Goal: Information Seeking & Learning: Learn about a topic

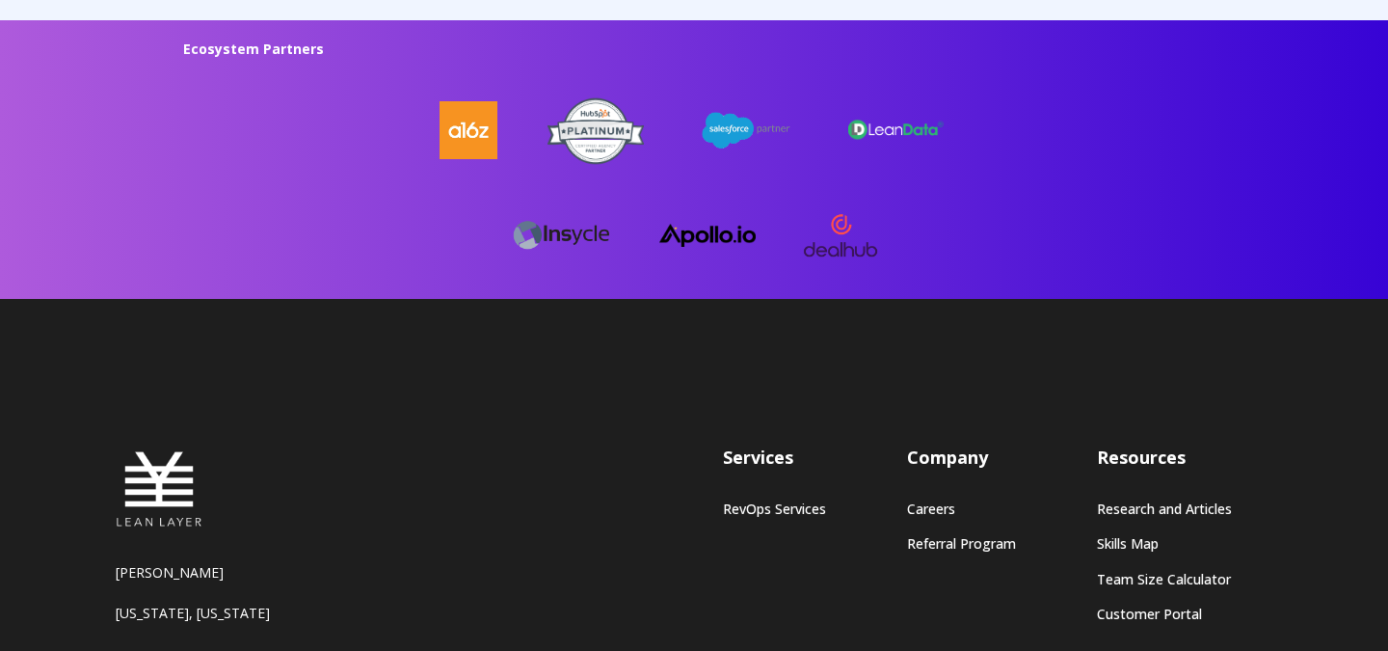
scroll to position [5377, 0]
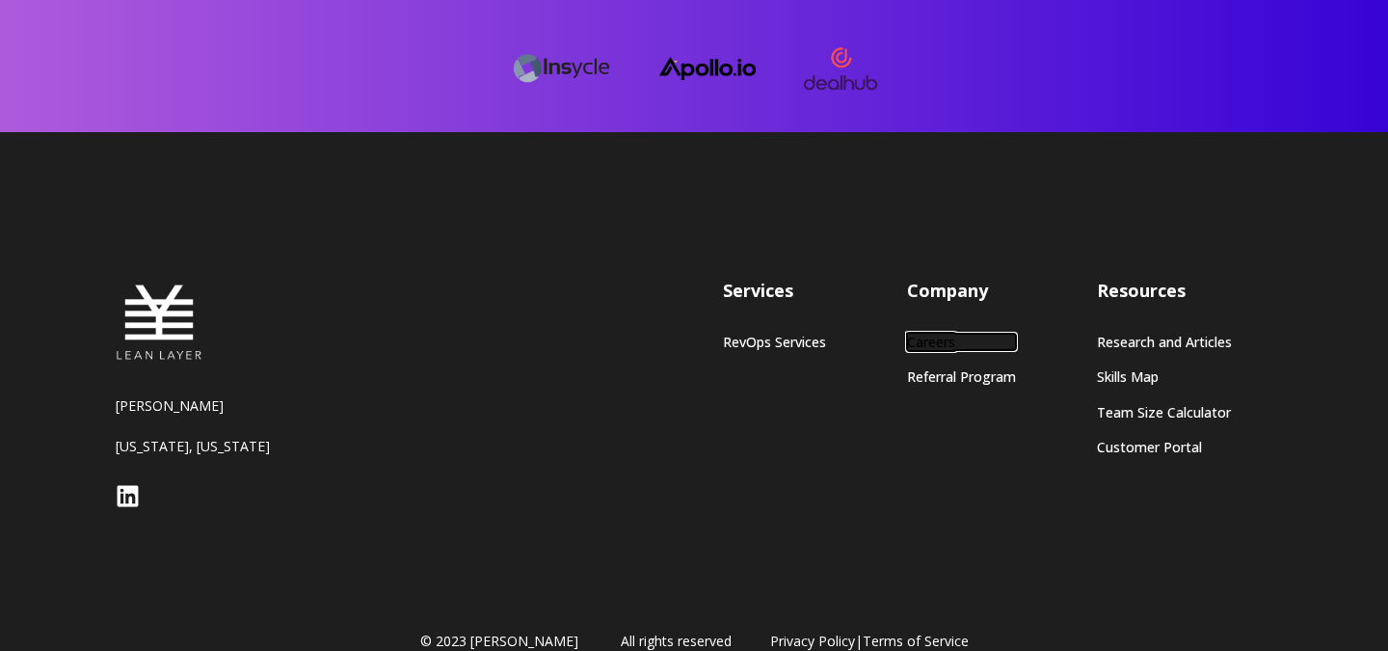
click at [936, 341] on link "Careers" at bounding box center [961, 342] width 109 height 16
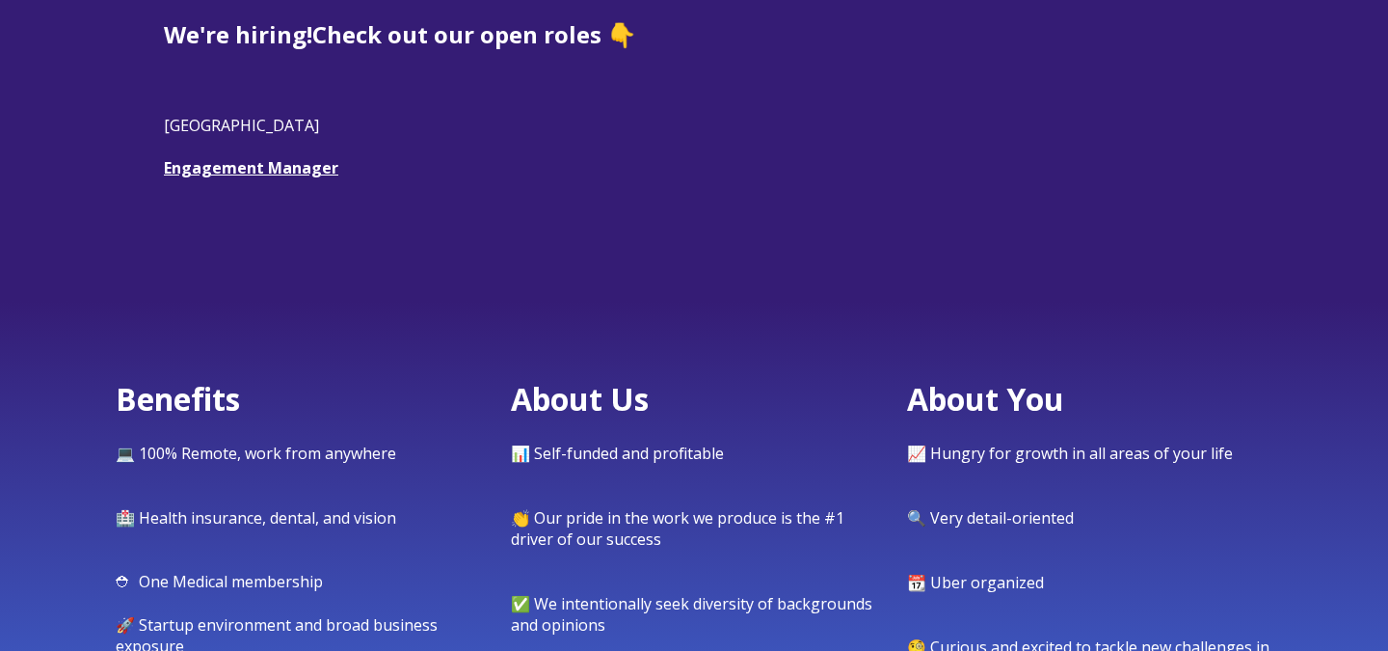
scroll to position [692, 0]
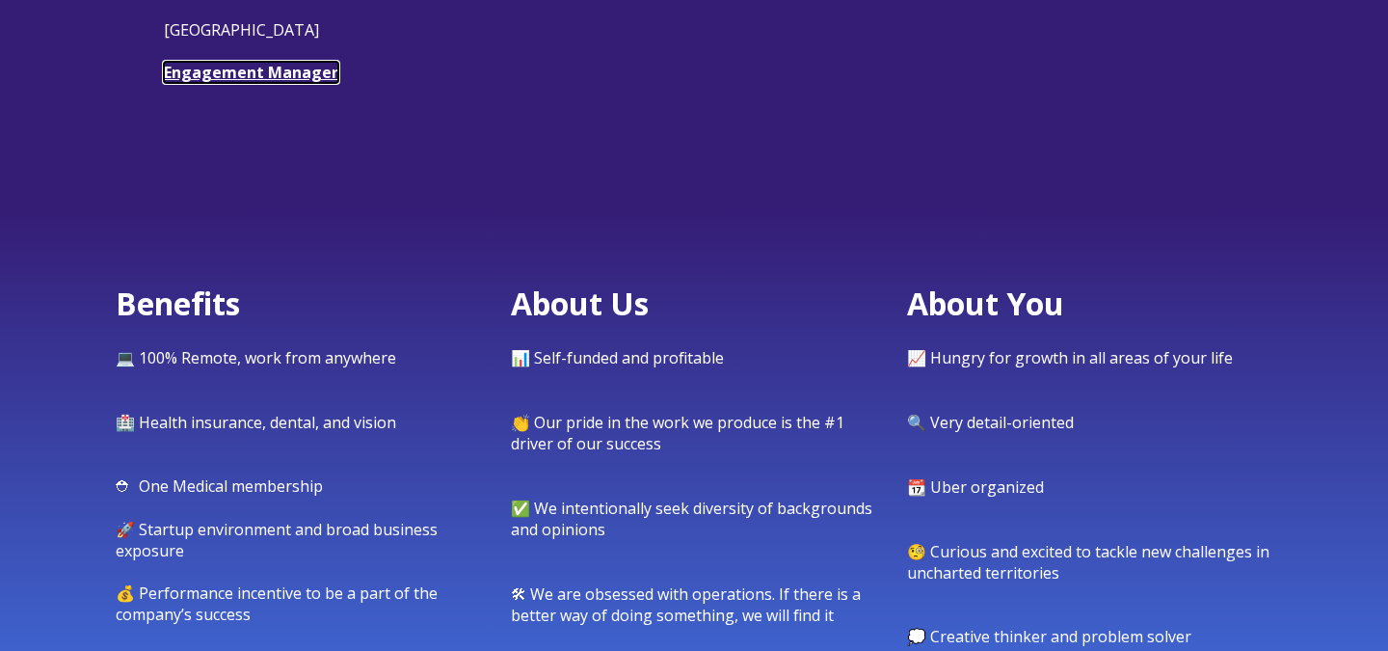
click at [254, 79] on link "Engagement Manager" at bounding box center [251, 72] width 174 height 21
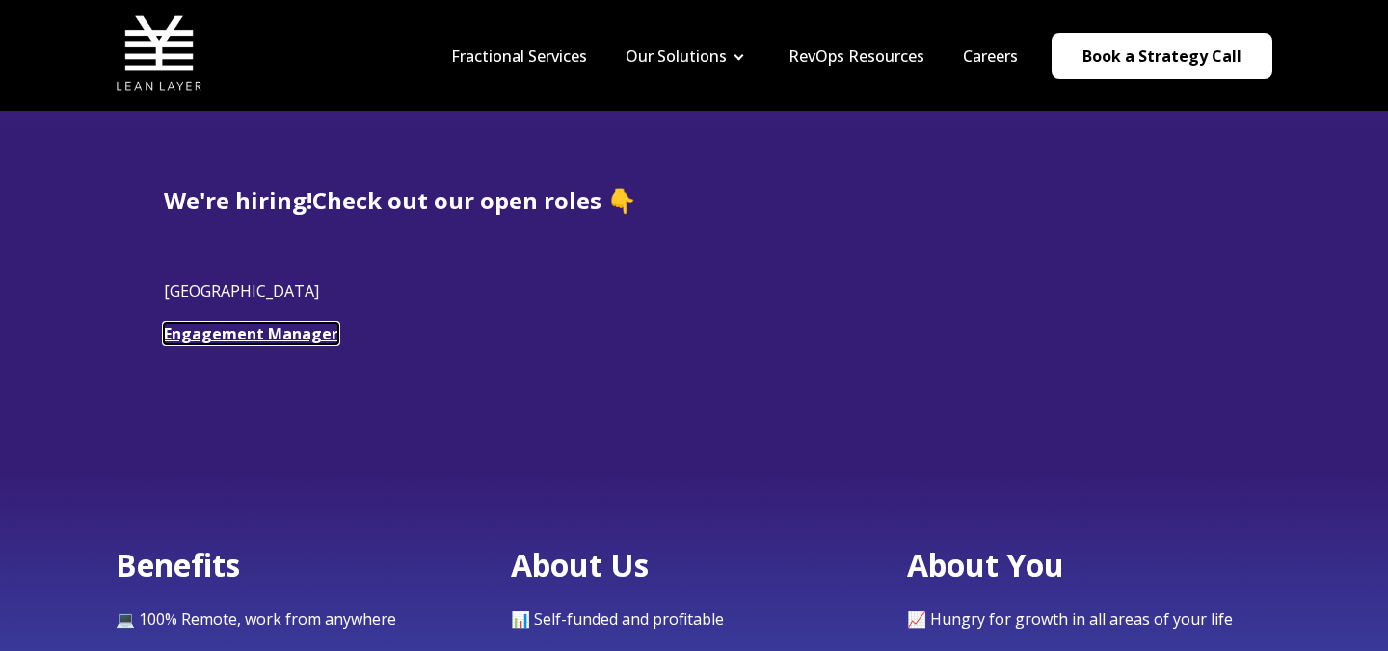
scroll to position [0, 0]
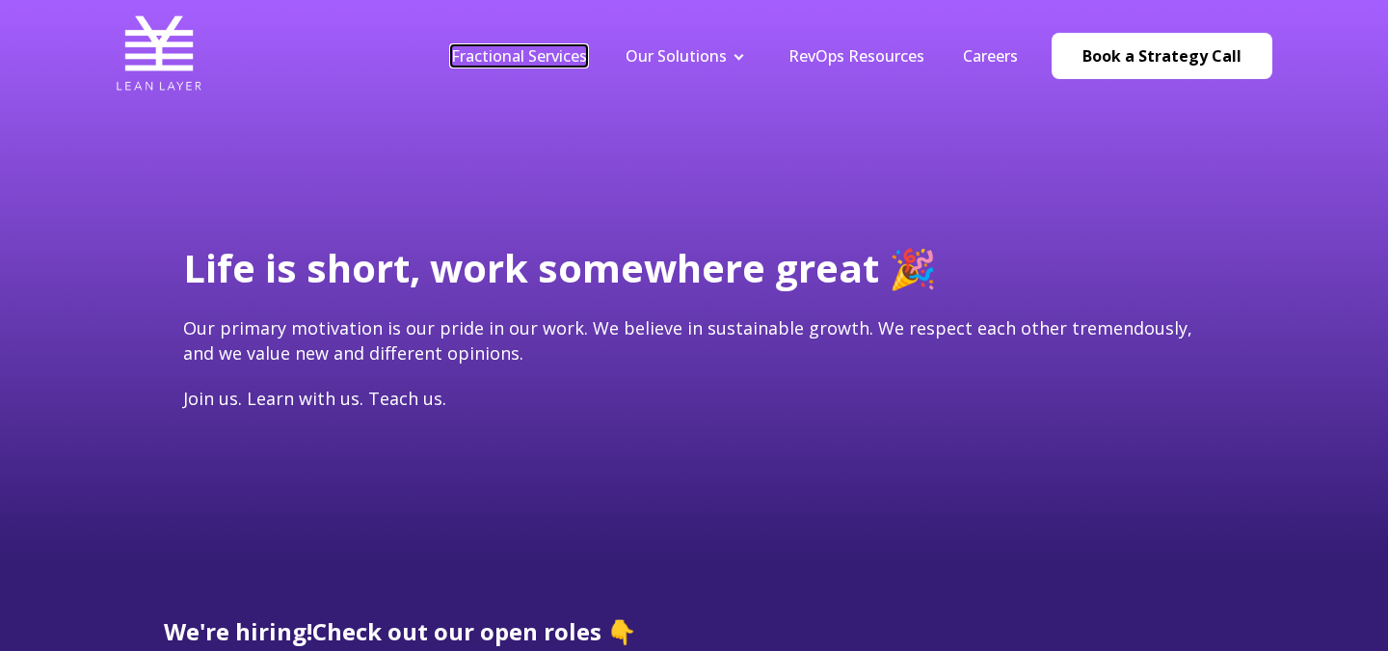
click at [523, 54] on link "Fractional Services" at bounding box center [519, 55] width 136 height 21
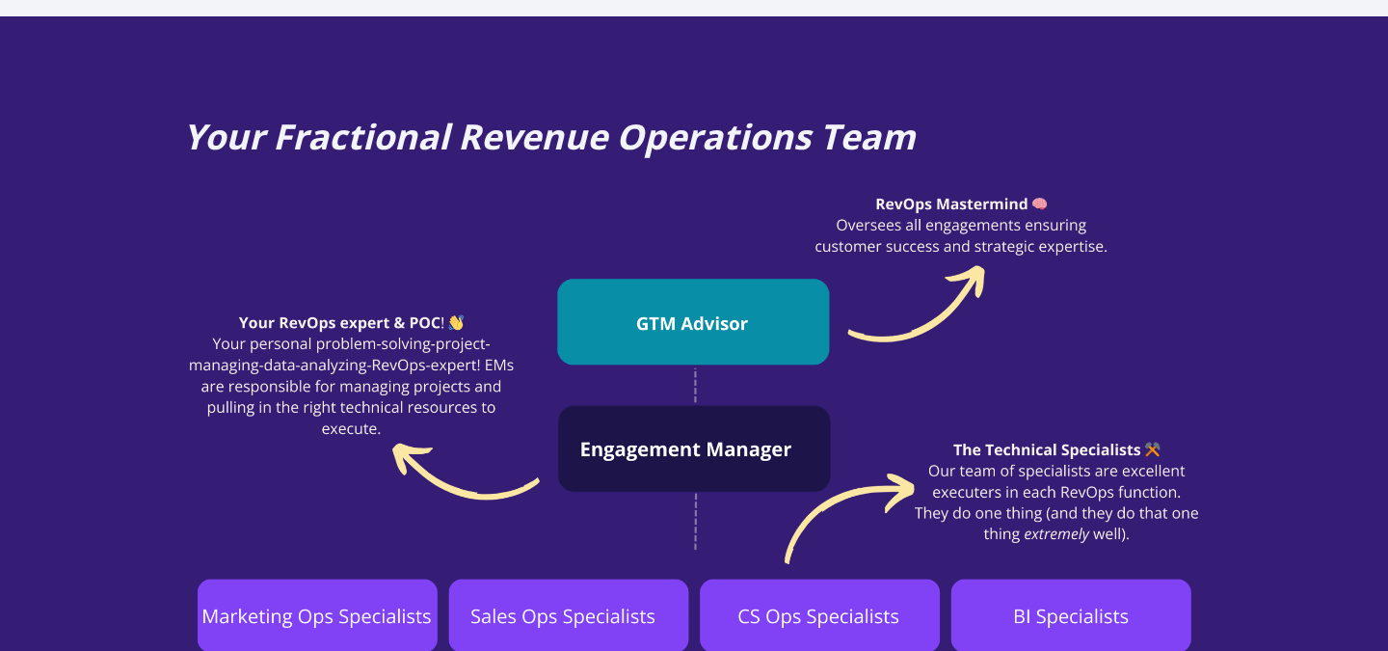
scroll to position [1423, 0]
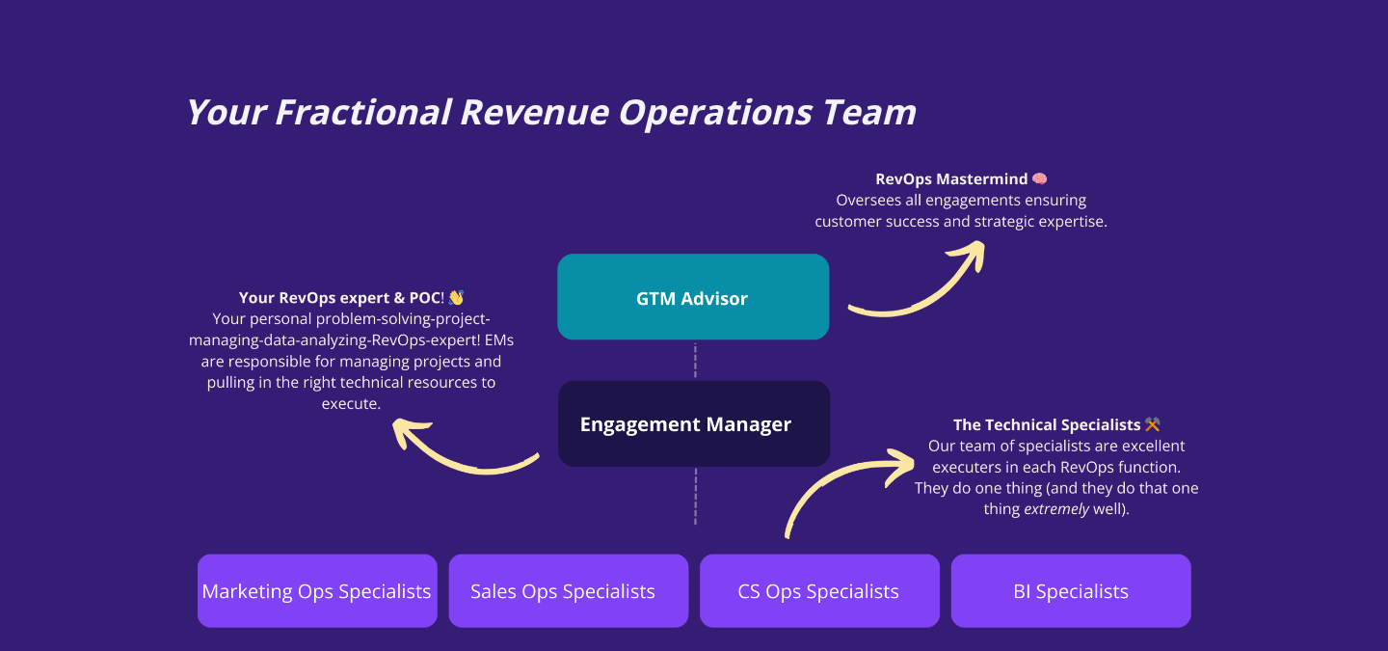
click at [97, 286] on div "Your Fractional Revenue Operations Team" at bounding box center [694, 360] width 1388 height 738
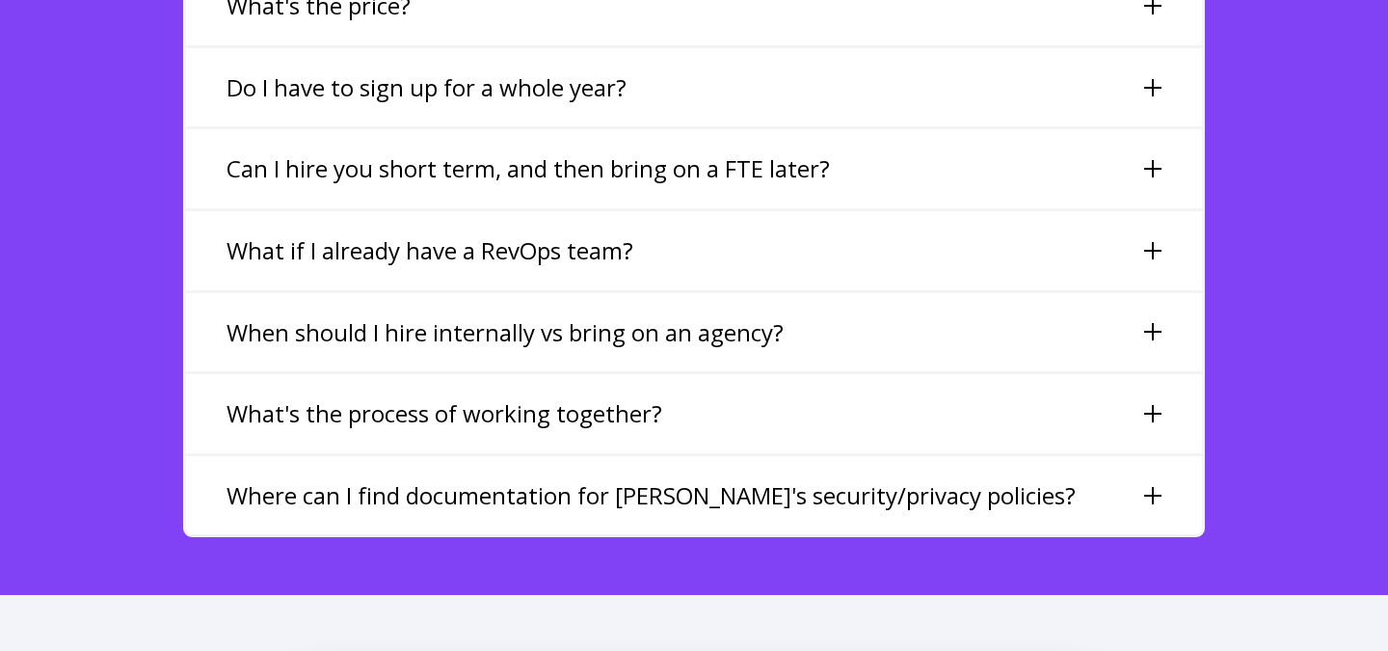
scroll to position [4572, 0]
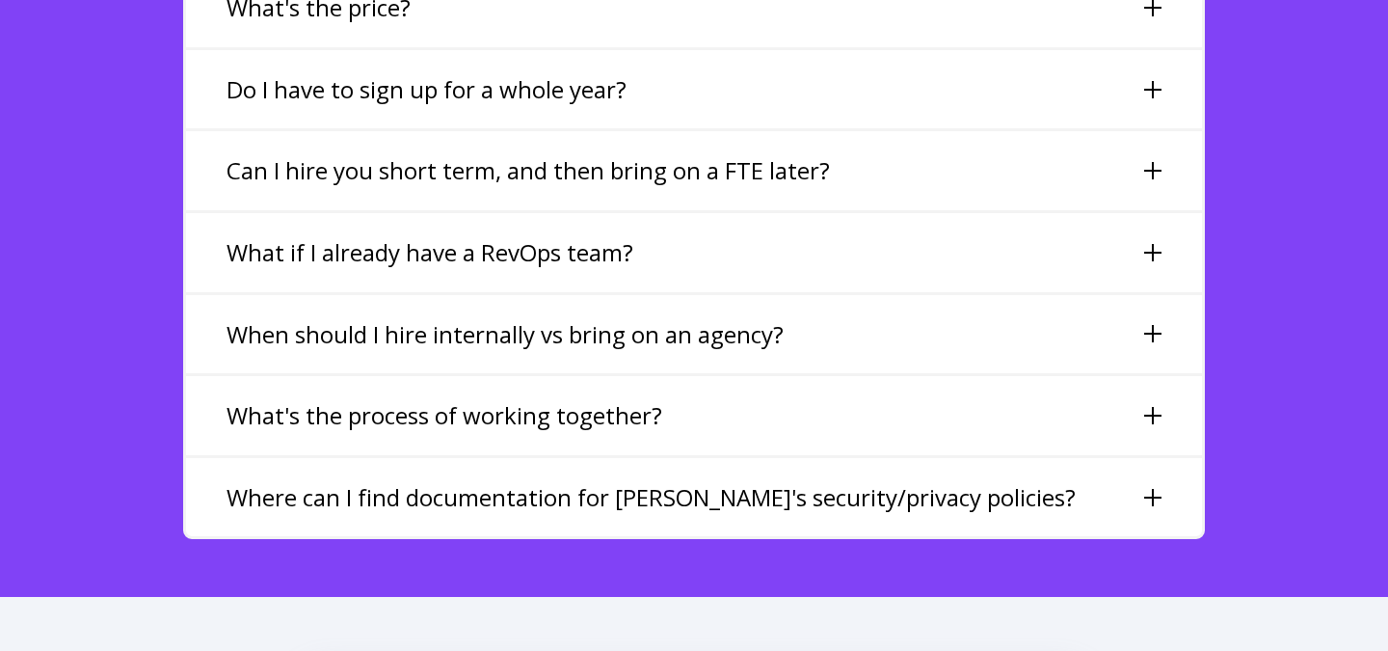
click at [661, 376] on div "What's the process of working together?" at bounding box center [694, 415] width 1016 height 79
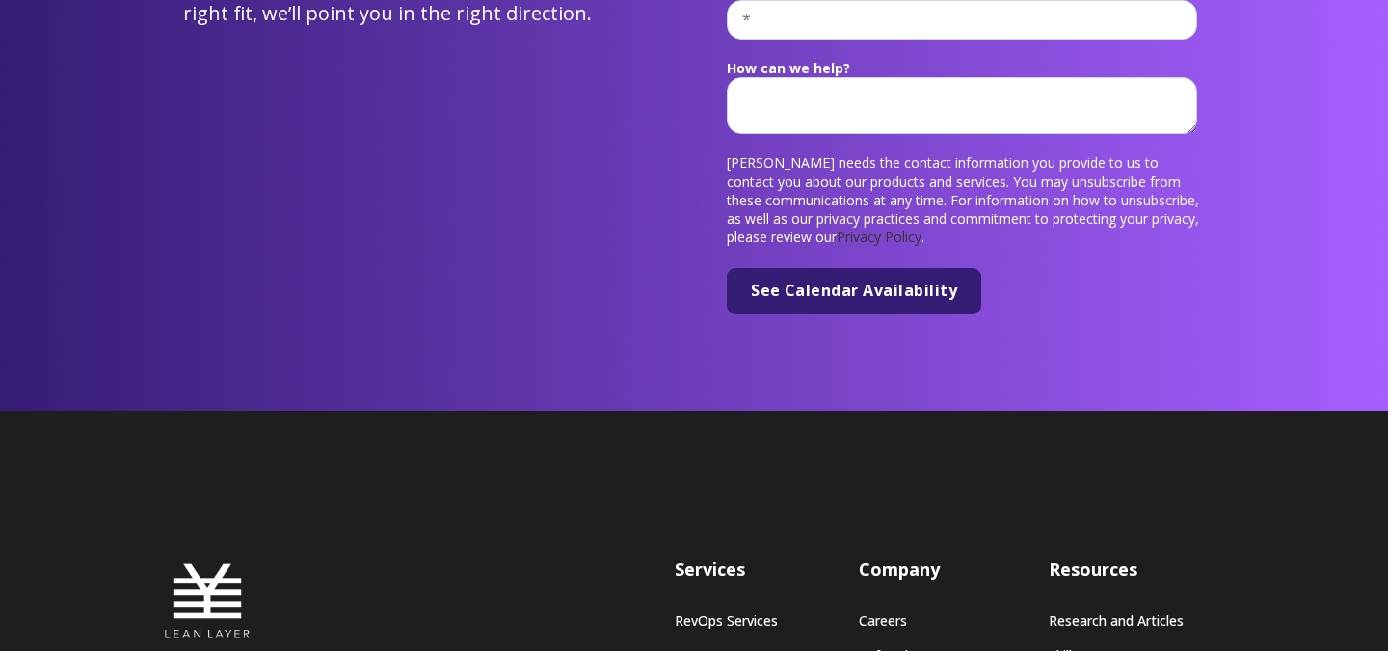
scroll to position [8039, 0]
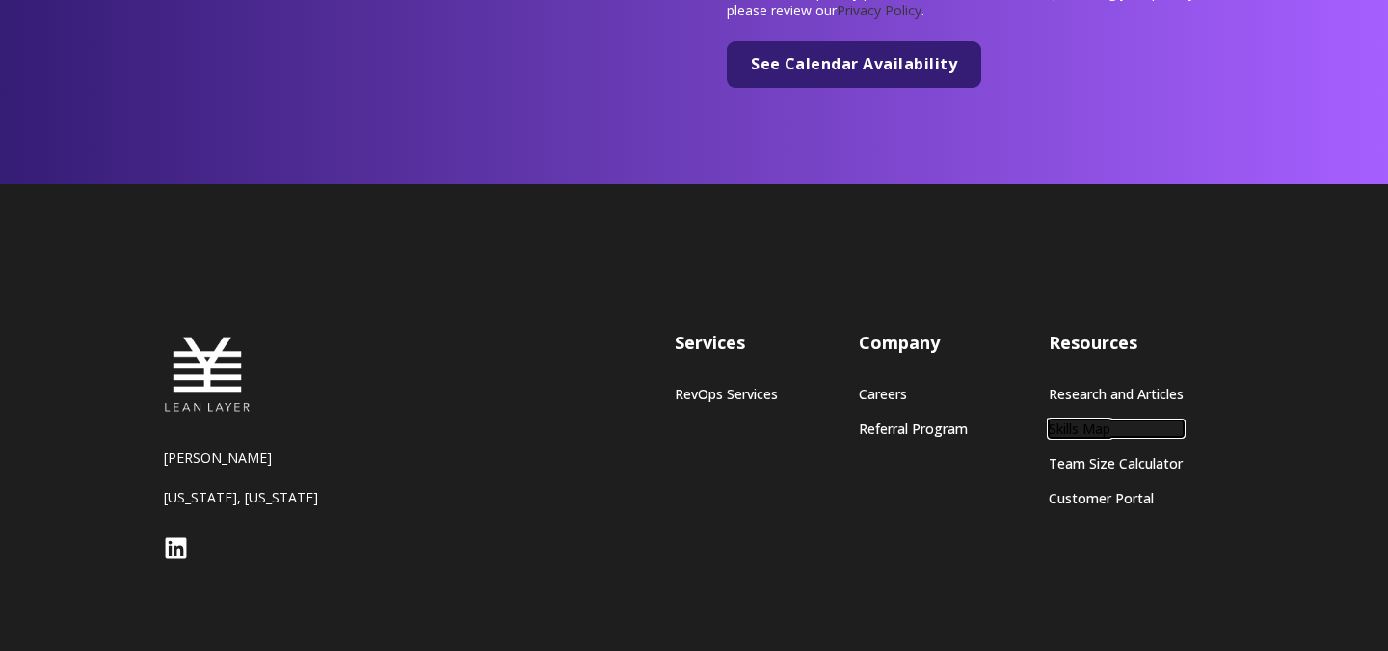
click at [1060, 420] on link "Skills Map" at bounding box center [1116, 428] width 135 height 16
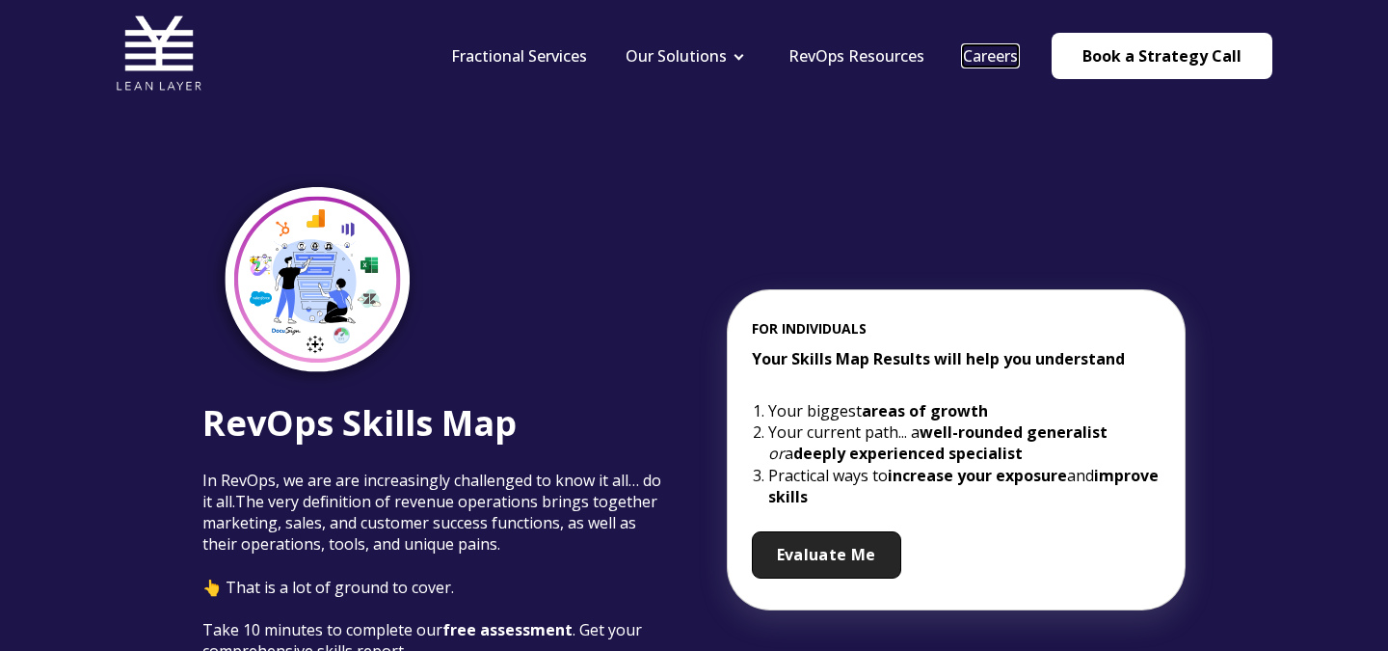
click at [1006, 63] on link "Careers" at bounding box center [990, 55] width 55 height 21
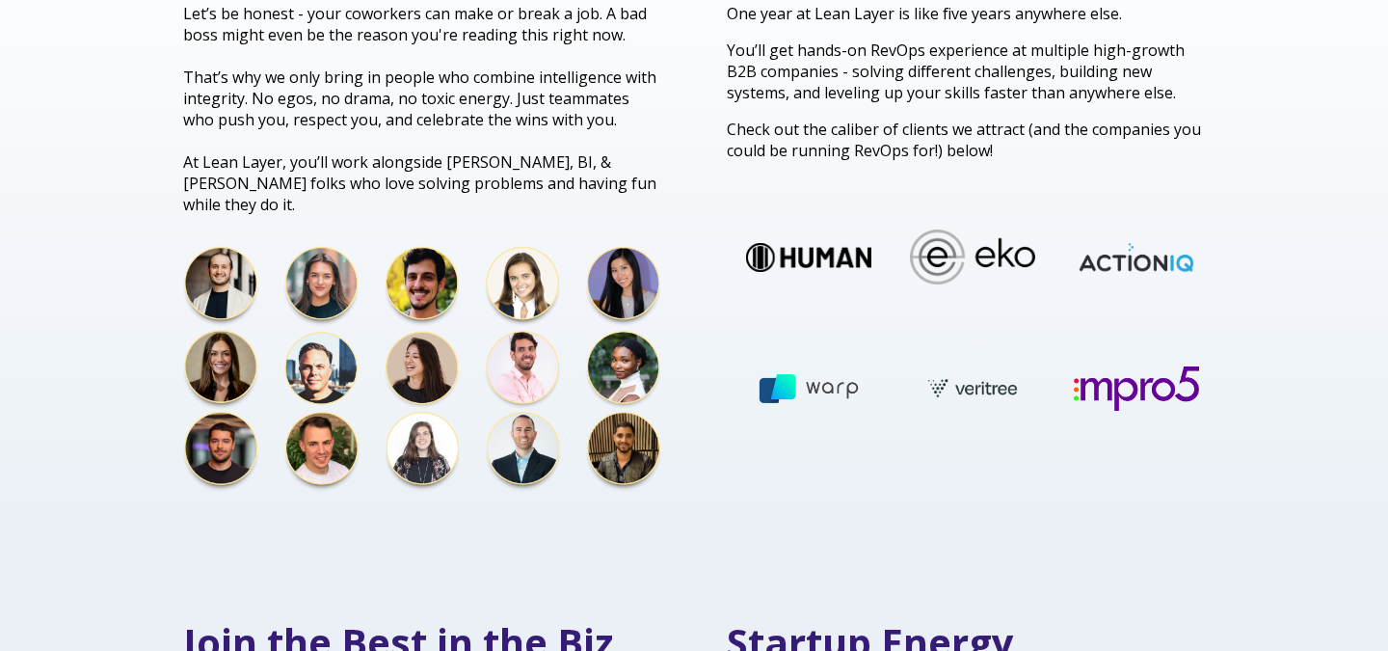
scroll to position [701, 0]
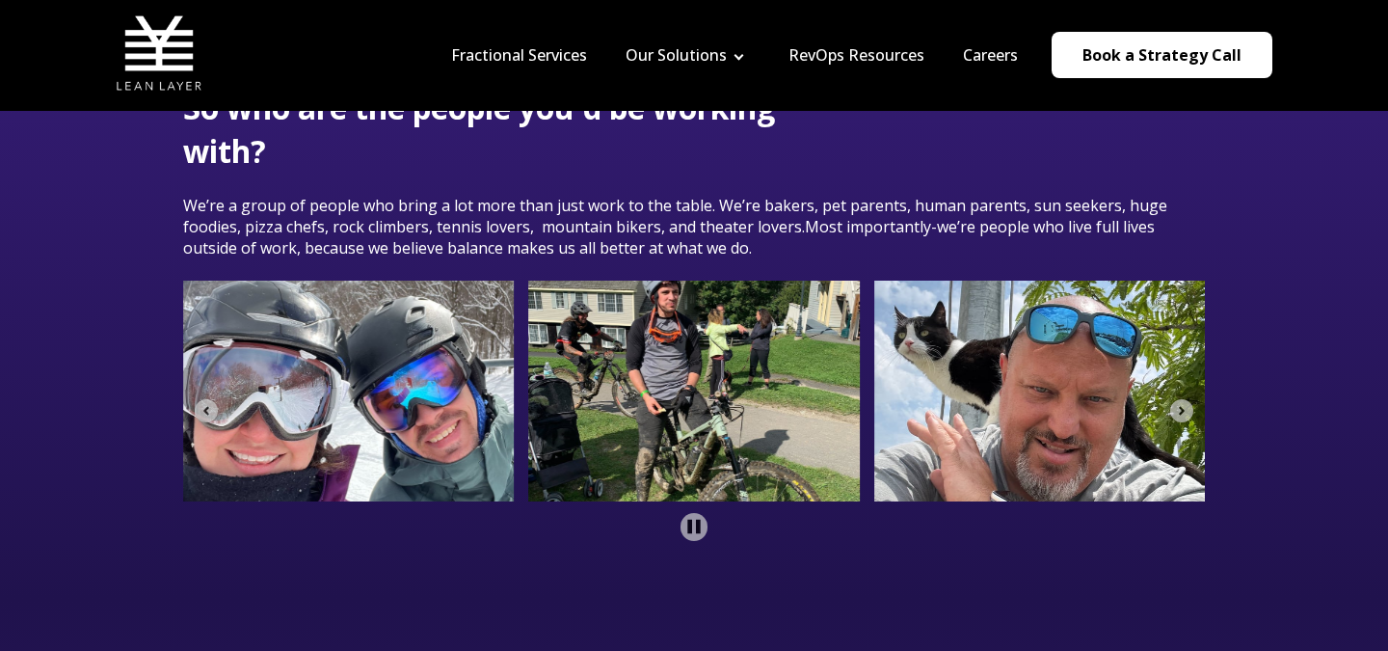
scroll to position [3456, 0]
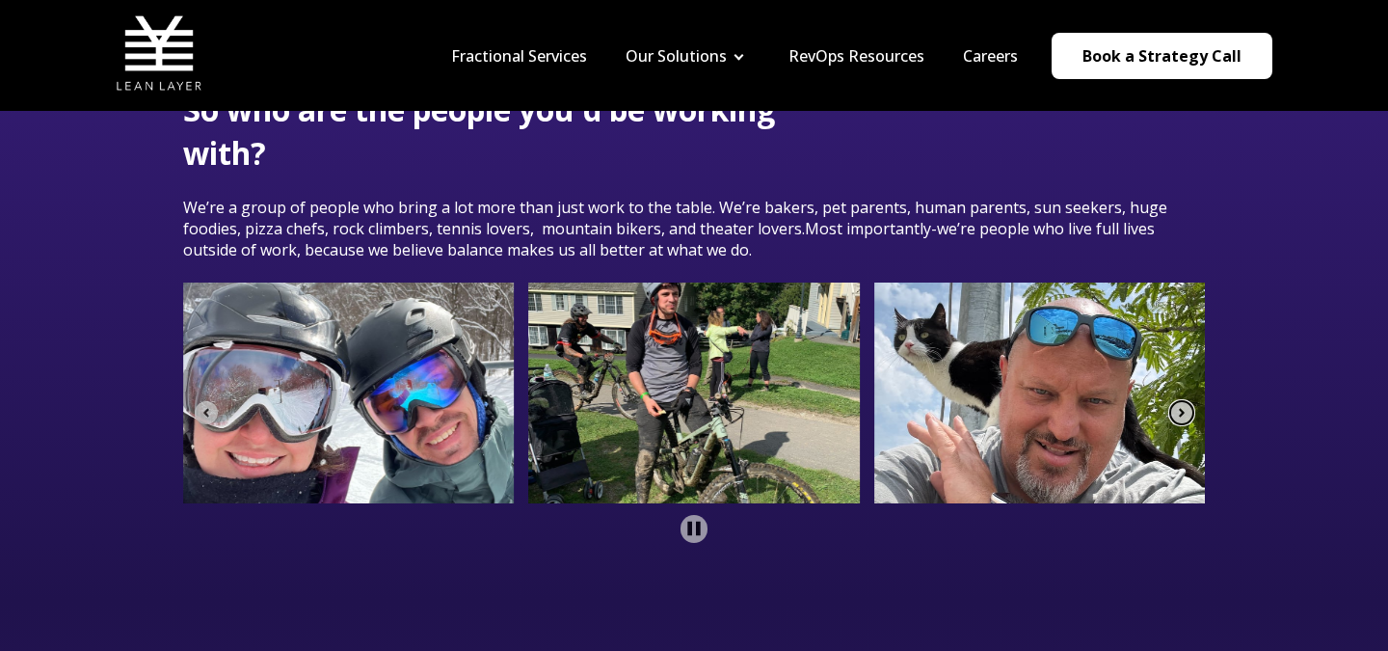
click at [1177, 406] on icon "Next slide" at bounding box center [1181, 412] width 13 height 13
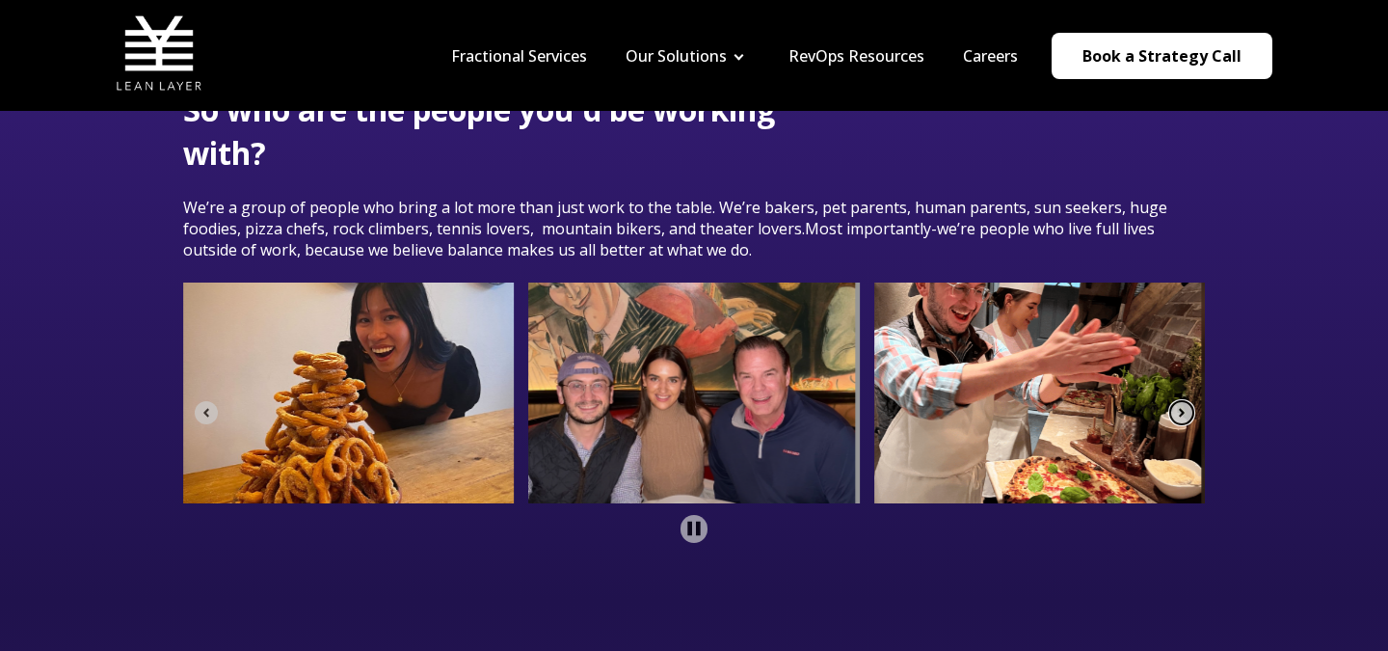
click at [1177, 406] on icon "Go to first slide" at bounding box center [1181, 412] width 13 height 13
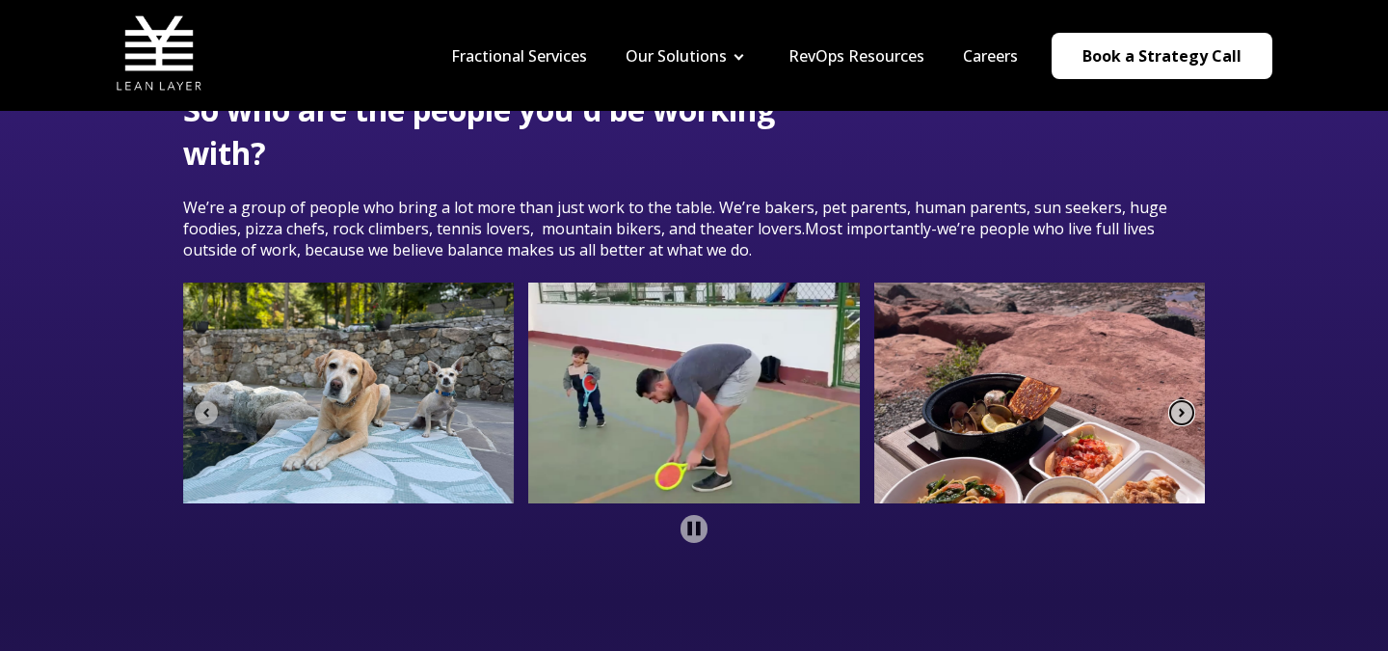
click at [1177, 406] on icon "Next slide" at bounding box center [1181, 412] width 13 height 13
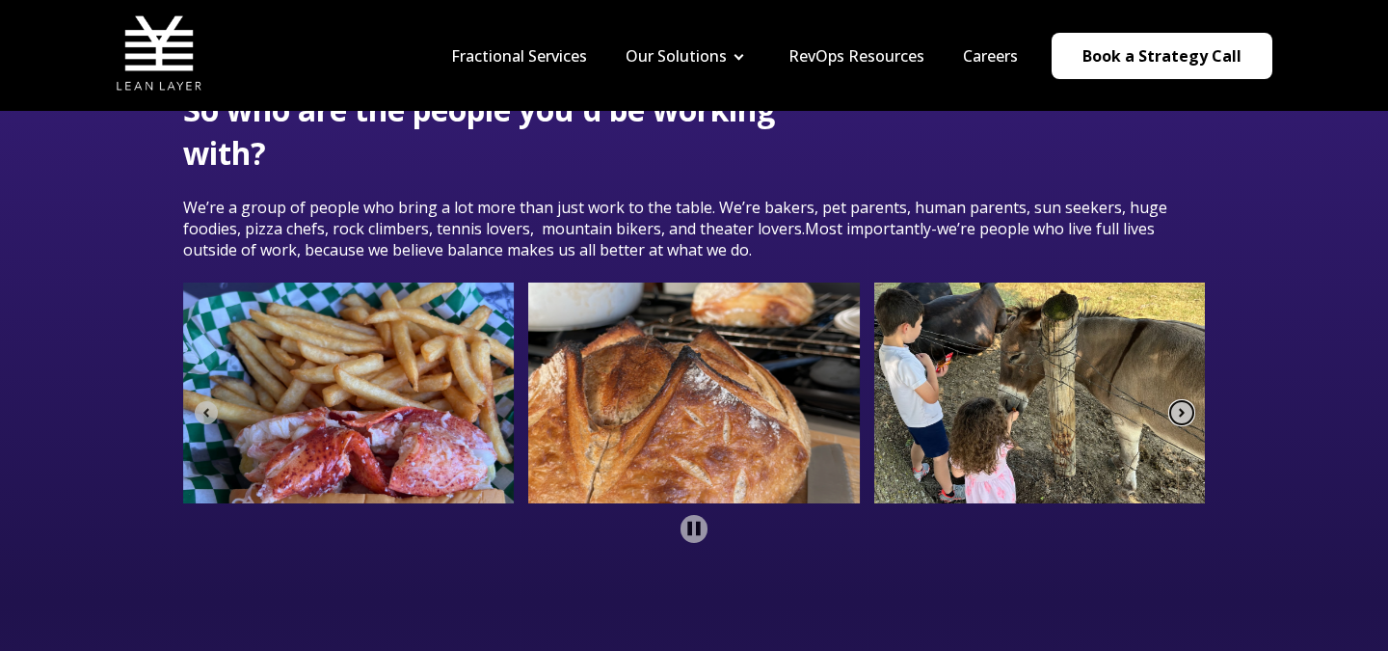
click at [1177, 406] on icon "Next slide" at bounding box center [1181, 412] width 13 height 13
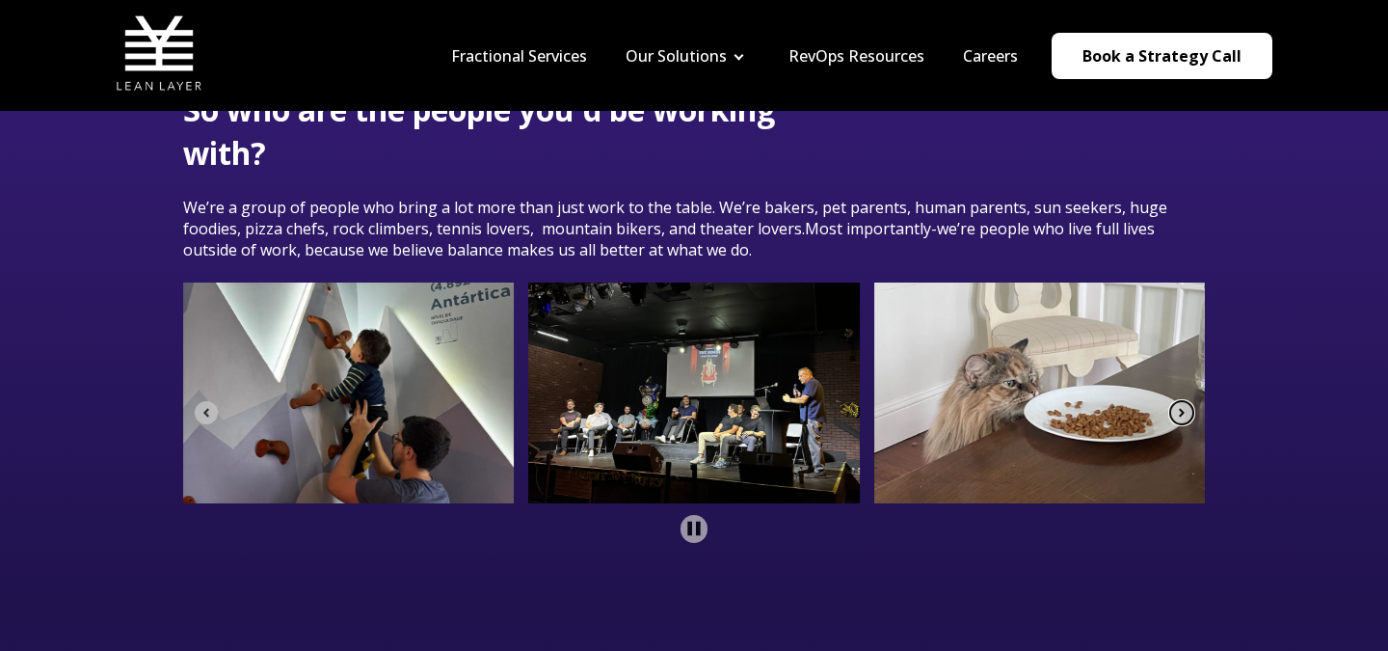
click at [1178, 406] on icon "Next slide" at bounding box center [1181, 412] width 13 height 13
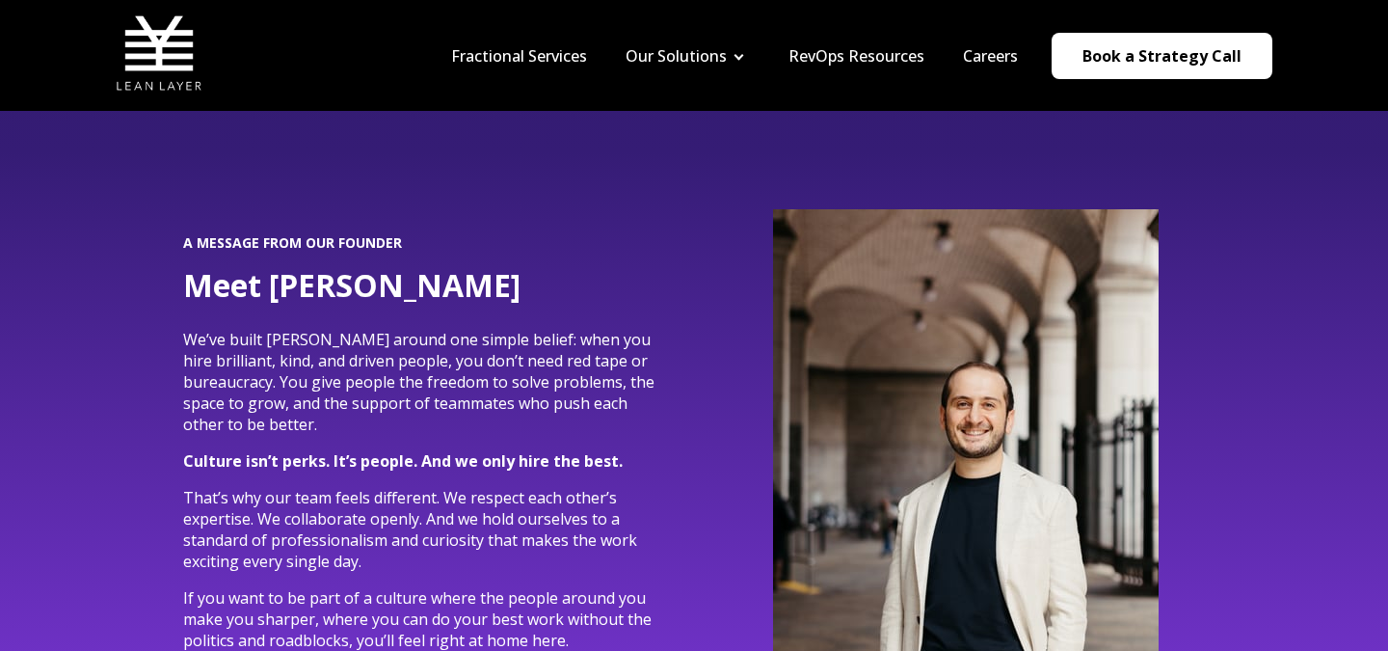
scroll to position [4939, 0]
drag, startPoint x: 311, startPoint y: 264, endPoint x: 470, endPoint y: 261, distance: 159.1
click at [470, 263] on h2 "Meet [PERSON_NAME]" at bounding box center [422, 284] width 478 height 43
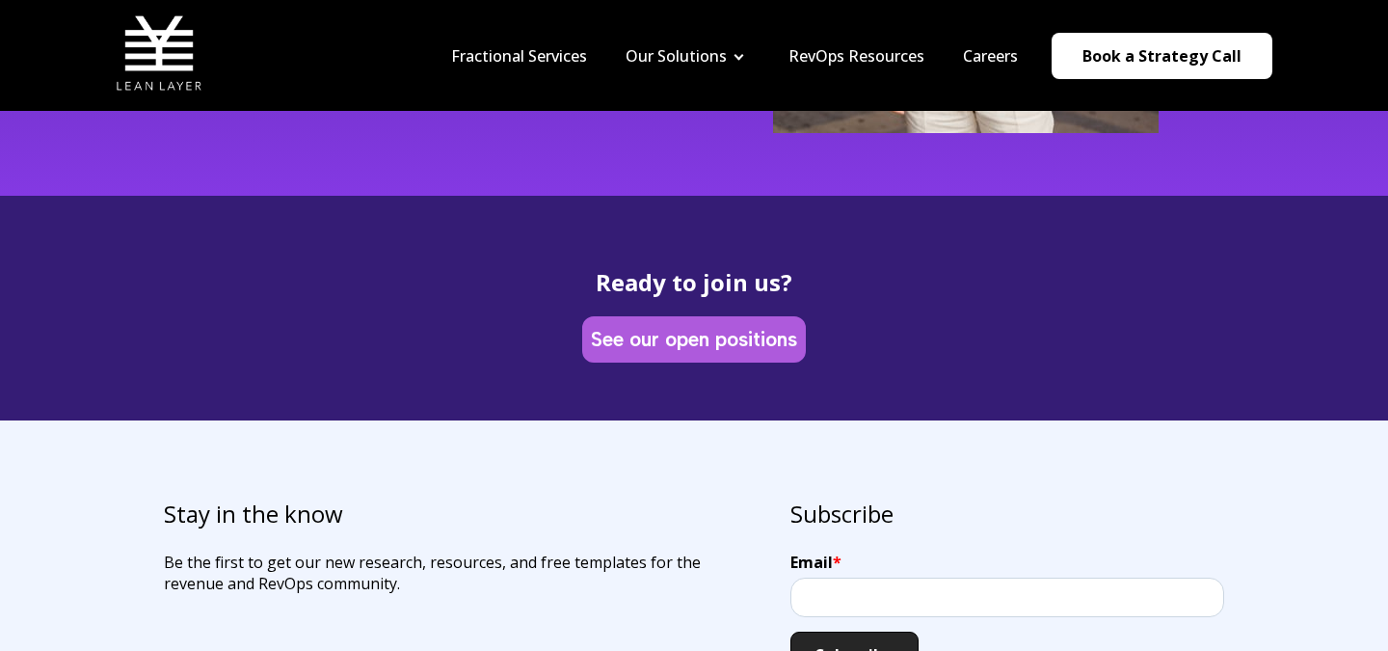
scroll to position [5571, 0]
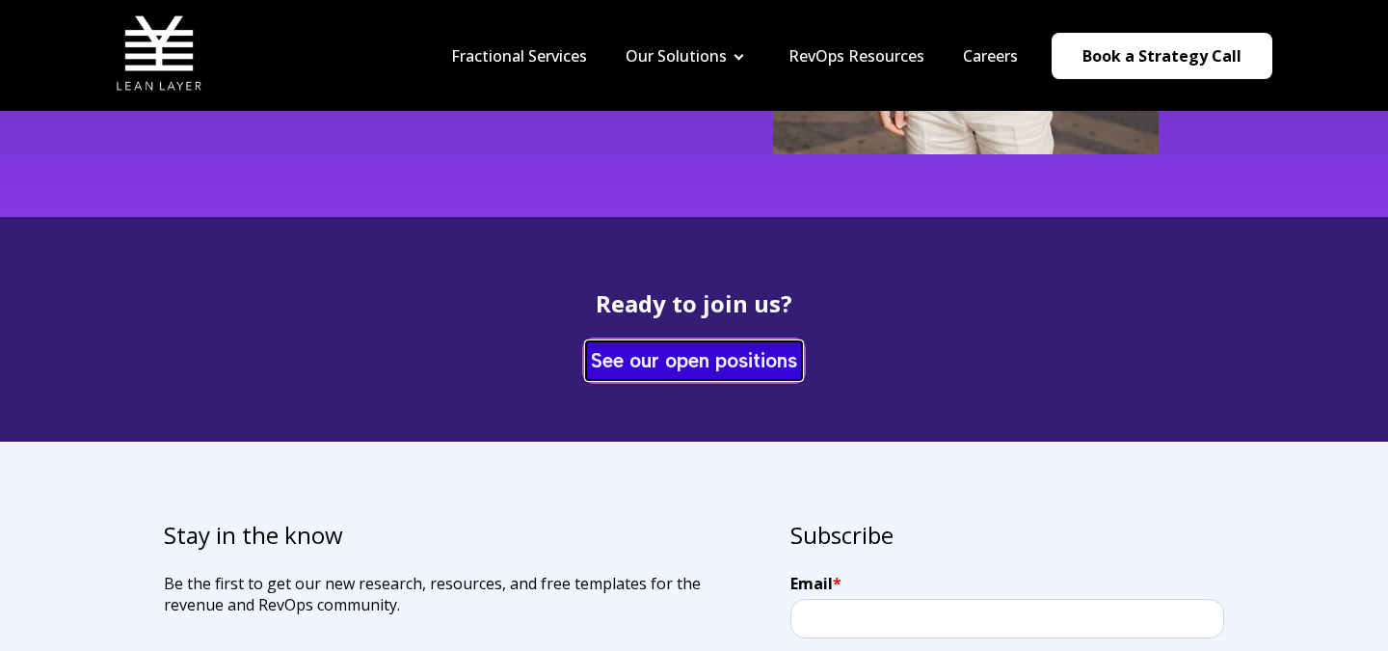
click at [660, 353] on link "See our open positions" at bounding box center [694, 360] width 216 height 38
